Goal: Task Accomplishment & Management: Use online tool/utility

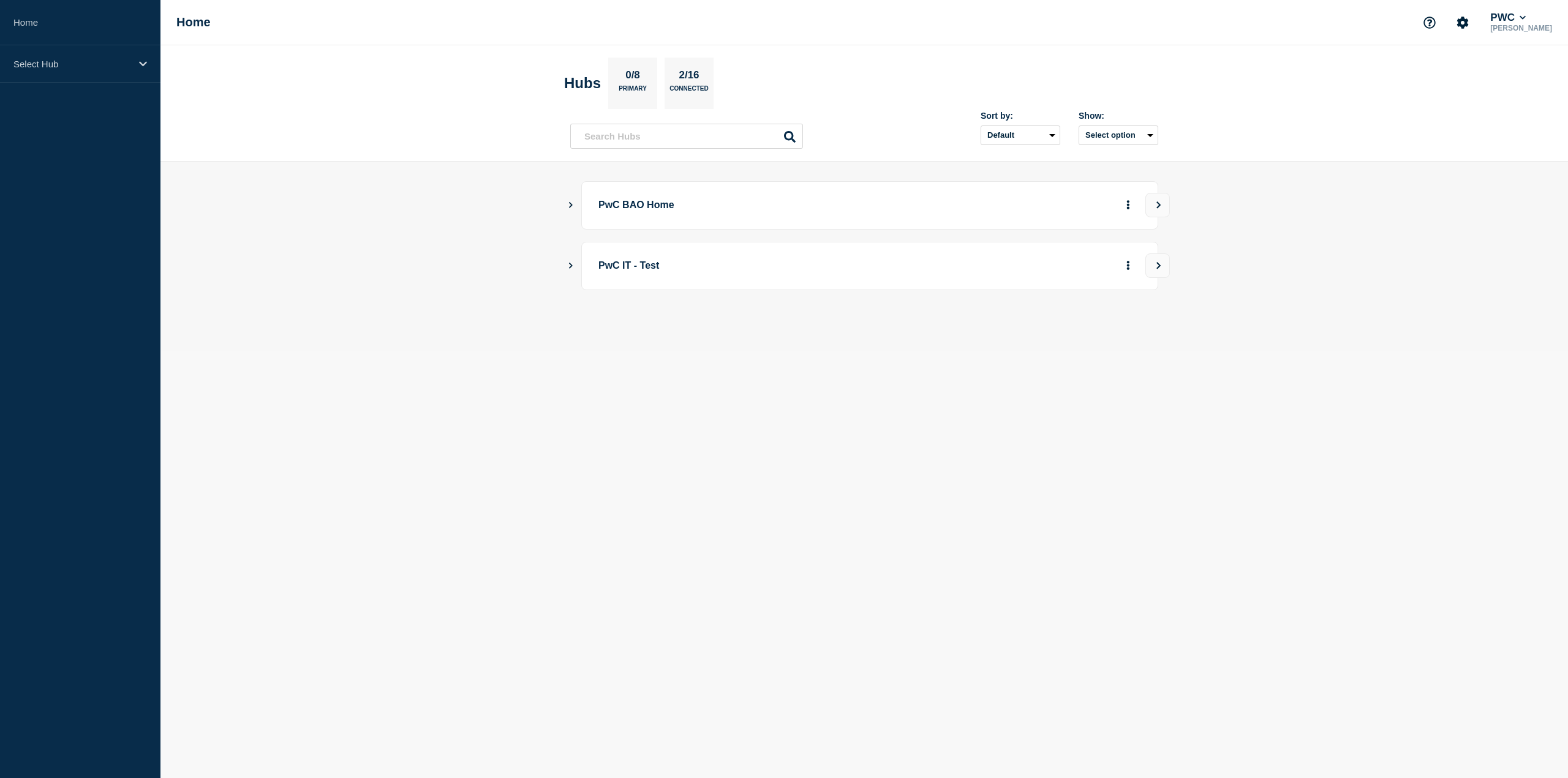
click at [568, 205] on icon "Show Connected Hubs" at bounding box center [571, 204] width 8 height 6
click at [1068, 273] on button "See overview" at bounding box center [1085, 267] width 65 height 25
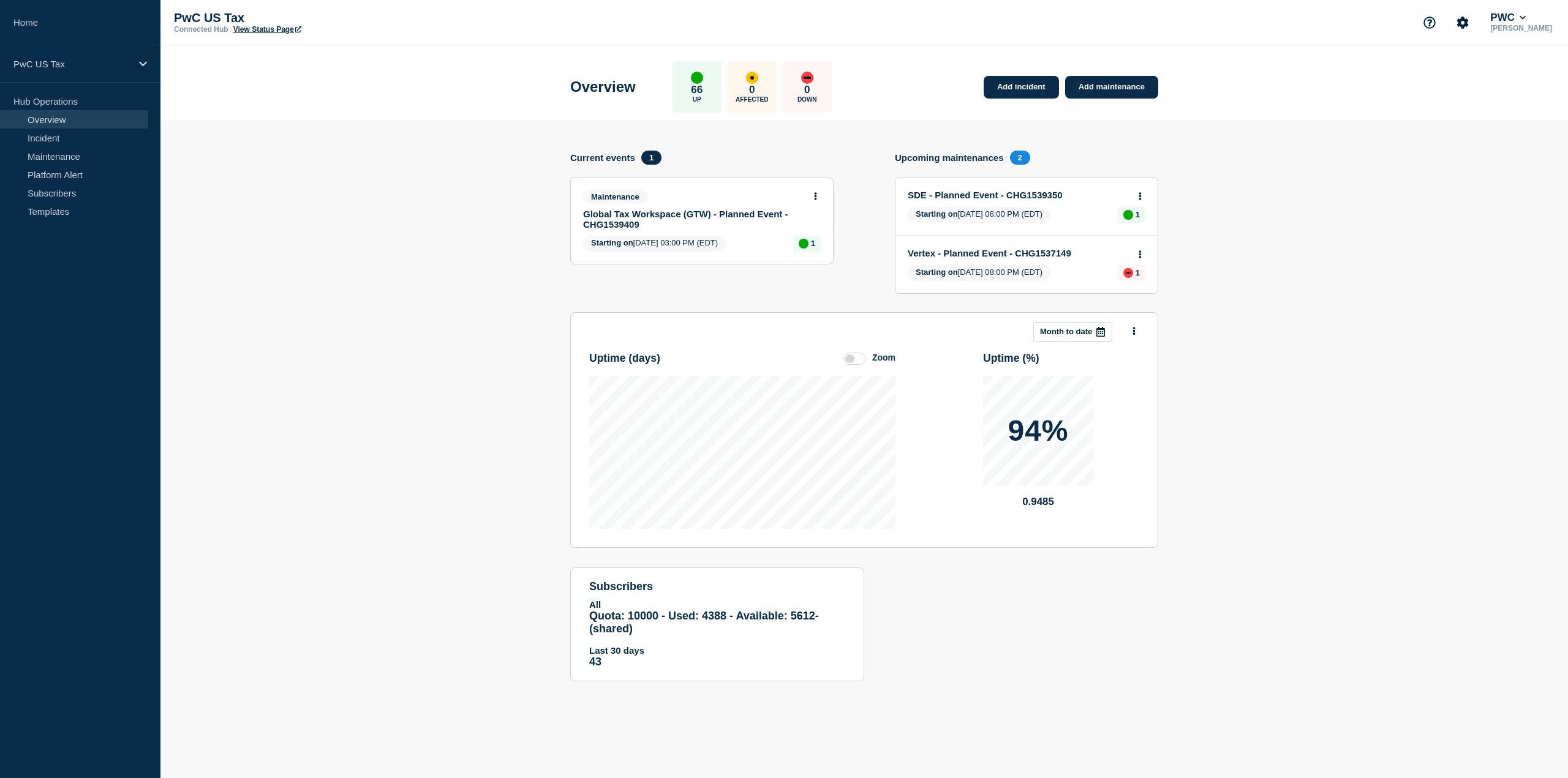
click at [1114, 74] on div "Add incident Add maintenance" at bounding box center [1067, 80] width 181 height 37
click at [1109, 85] on link "Add maintenance" at bounding box center [1112, 87] width 93 height 23
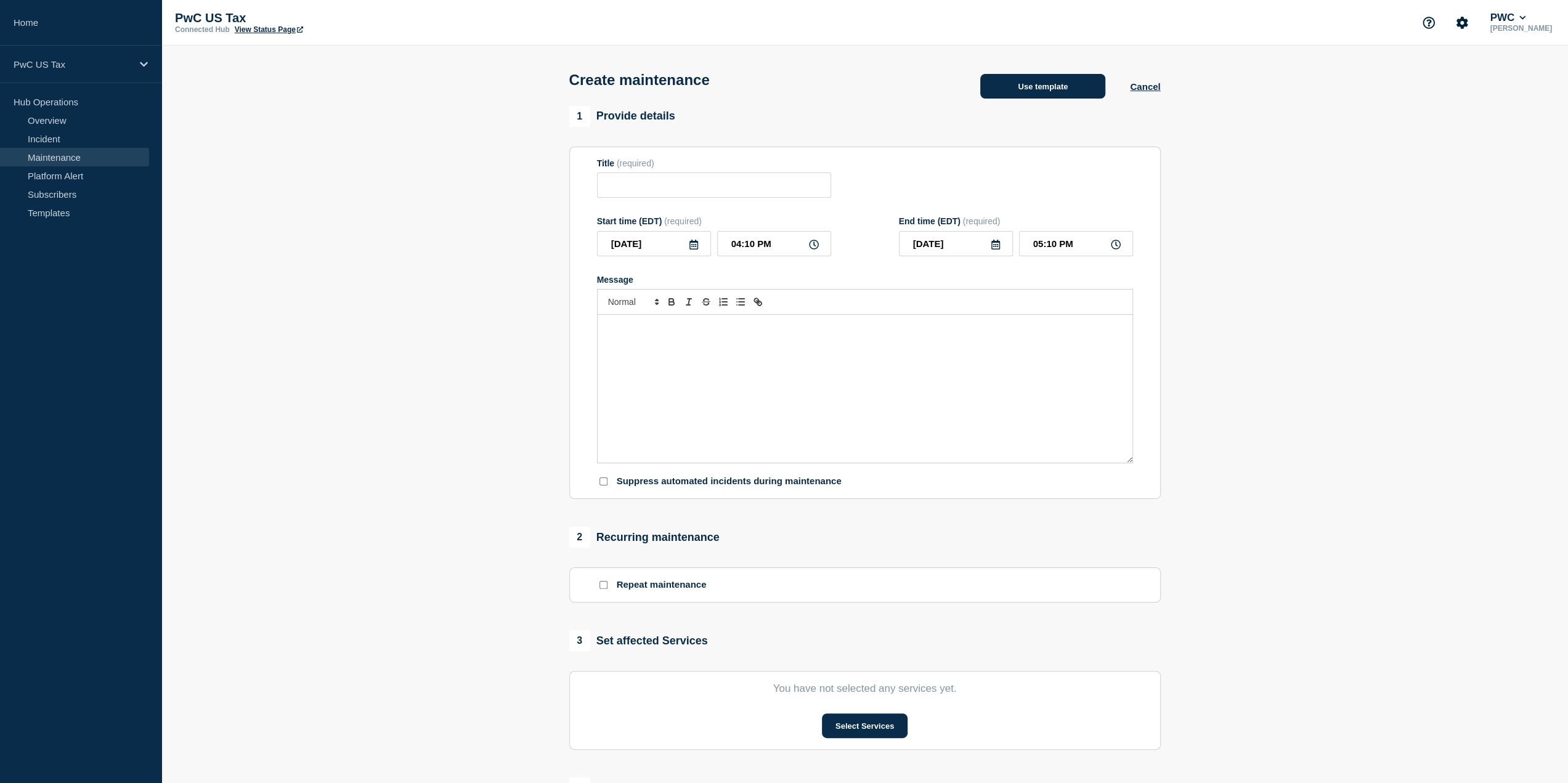
click at [1019, 93] on button "Use template" at bounding box center [1043, 86] width 125 height 25
